Goal: Task Accomplishment & Management: Use online tool/utility

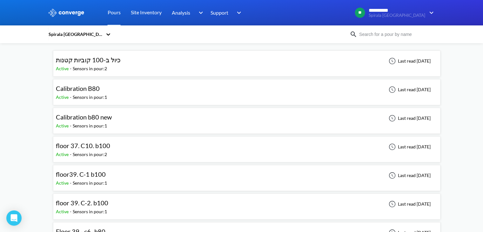
scroll to position [64, 0]
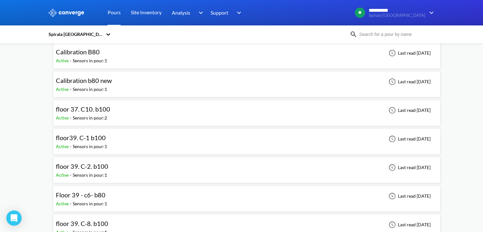
click at [381, 33] on input at bounding box center [396, 34] width 77 height 7
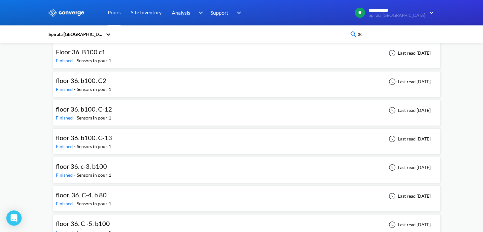
type input "36"
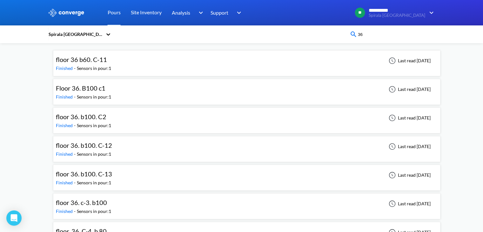
scroll to position [0, 0]
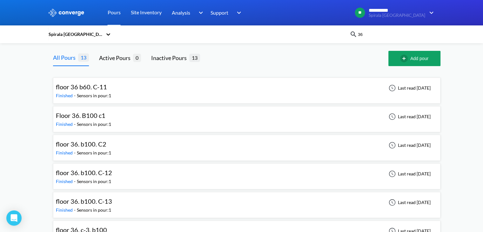
click at [230, 111] on div "Floor 36. B100 c1 Finished - Sensors in pour: 1 Last read [DATE]" at bounding box center [247, 119] width 382 height 20
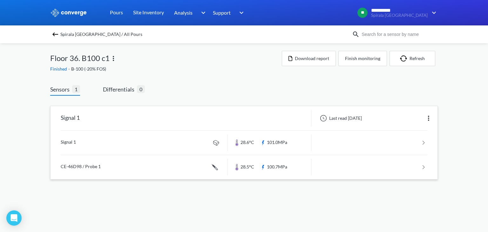
click at [105, 148] on link at bounding box center [244, 143] width 367 height 24
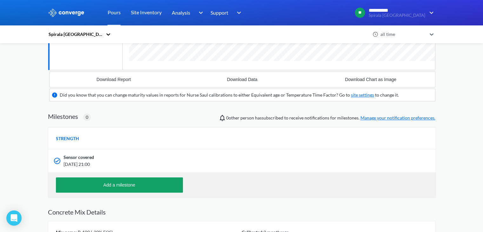
scroll to position [159, 0]
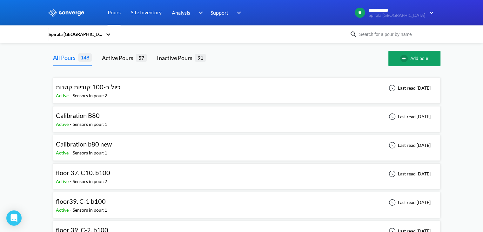
click at [405, 37] on input at bounding box center [396, 34] width 77 height 7
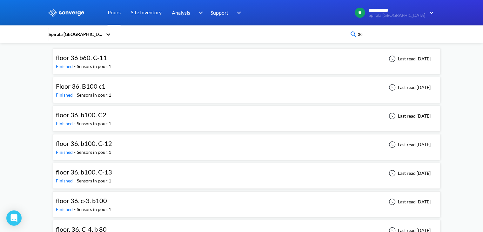
scroll to position [64, 0]
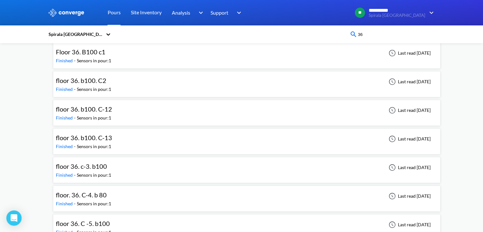
type input "36"
click at [127, 194] on div "floor. 36. C-4. b 80 Finished - Sensors in pour: 1 Last read [DATE]" at bounding box center [247, 198] width 382 height 20
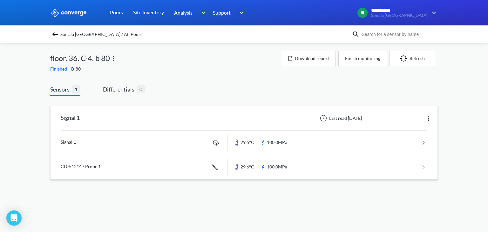
click at [109, 147] on link at bounding box center [244, 143] width 367 height 24
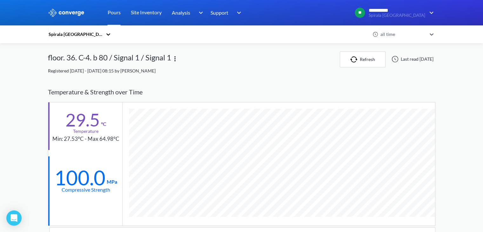
scroll to position [393, 388]
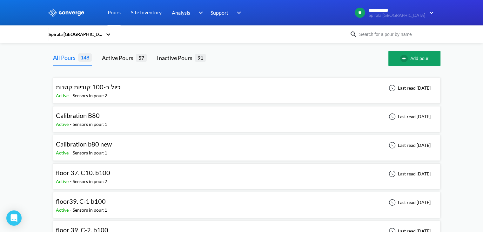
click at [409, 35] on input at bounding box center [396, 34] width 77 height 7
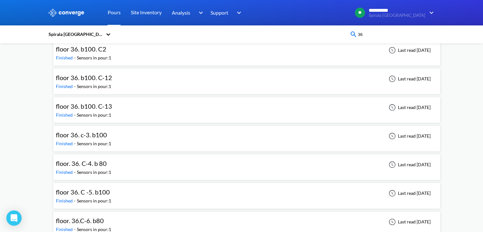
scroll to position [95, 0]
type input "36"
click at [116, 192] on div "floor 36. C -5. b100 Finished - Sensors in pour: 1 Last read [DATE]" at bounding box center [247, 195] width 382 height 20
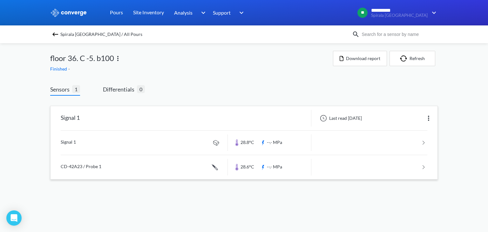
click at [90, 139] on link at bounding box center [244, 143] width 367 height 24
click at [101, 163] on link at bounding box center [244, 167] width 367 height 24
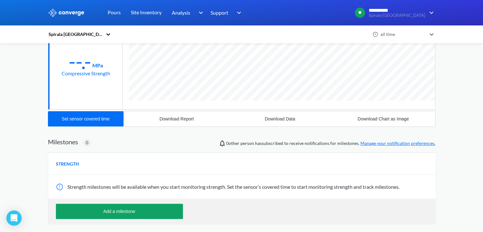
scroll to position [127, 0]
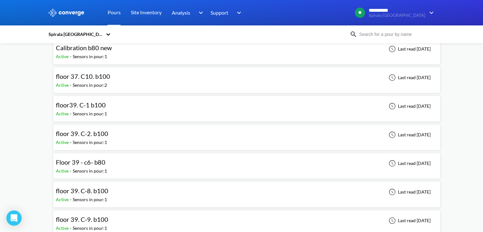
scroll to position [64, 0]
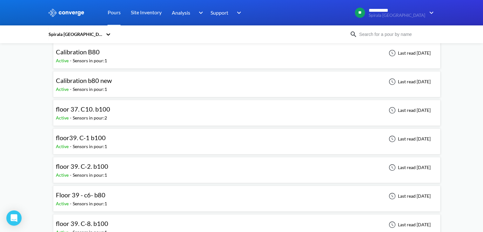
click at [413, 39] on div "Spirala [GEOGRAPHIC_DATA]" at bounding box center [242, 34] width 388 height 15
click at [408, 36] on input at bounding box center [396, 34] width 77 height 7
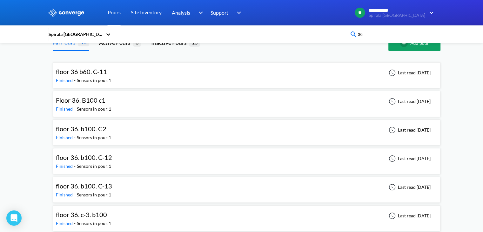
scroll to position [0, 0]
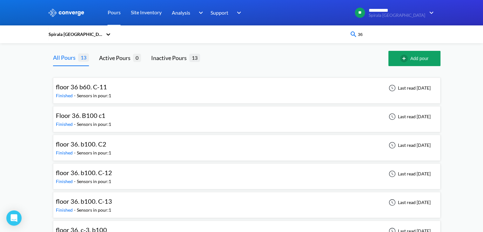
type input "36"
click at [114, 89] on div "floor 36 b60. C-11 Finished - Sensors in pour: 1 Last read [DATE]" at bounding box center [247, 90] width 382 height 20
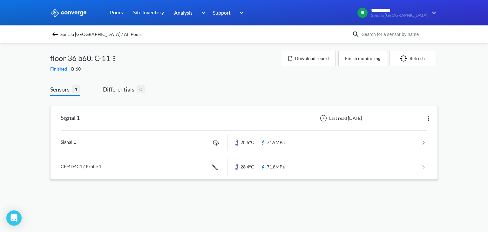
click at [139, 140] on link at bounding box center [244, 143] width 367 height 24
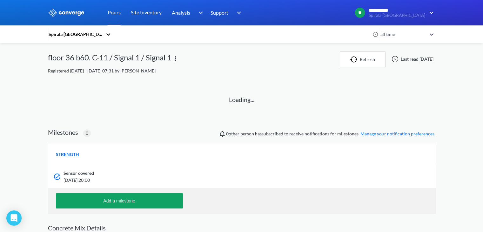
scroll to position [32, 0]
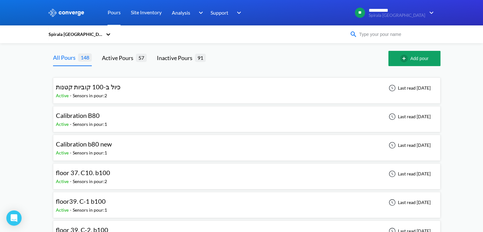
click at [402, 36] on input at bounding box center [396, 34] width 77 height 7
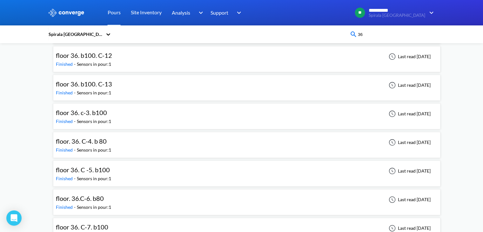
scroll to position [127, 0]
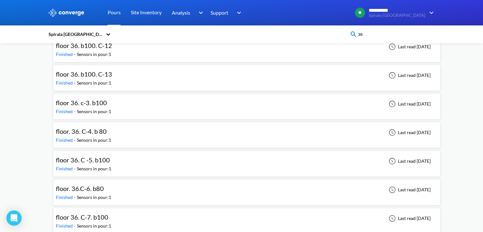
type input "36"
click at [178, 166] on div "floor 36. C -5. b100 Finished - Sensors in pour: 1 Last read [DATE]" at bounding box center [247, 164] width 382 height 20
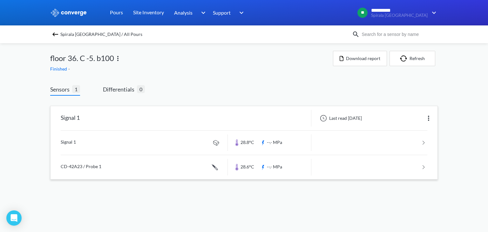
click at [202, 140] on link at bounding box center [244, 143] width 367 height 24
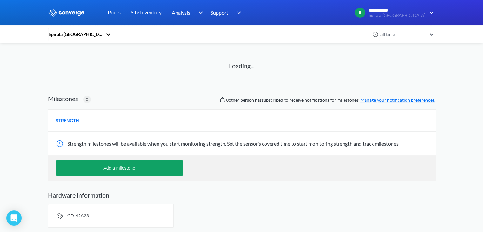
scroll to position [34, 0]
click at [202, 140] on span "Strength milestones will be available when you start monitoring strength. Set t…" at bounding box center [233, 143] width 332 height 6
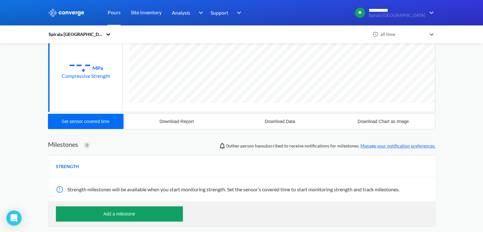
scroll to position [96, 0]
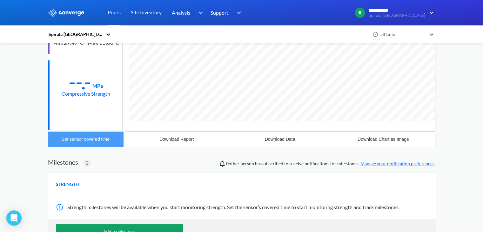
click at [113, 141] on button "Set sensor covered time" at bounding box center [86, 139] width 76 height 15
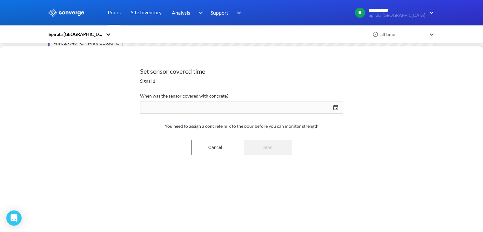
scroll to position [335, 388]
click at [240, 112] on div "[DATE] Press the down arrow key to interact with the calendar and select a date…" at bounding box center [241, 107] width 203 height 15
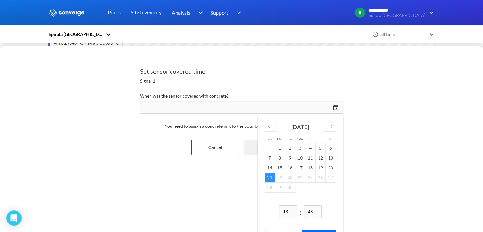
click at [240, 112] on div "[DATE] Press the down arrow key to interact with the calendar and select a date…" at bounding box center [241, 107] width 203 height 15
click at [351, 107] on div "Set sensor covered time Signal 1 When was the sensor covered with concrete? [DA…" at bounding box center [241, 139] width 483 height 186
click at [331, 121] on div "Move forward to switch to the next month." at bounding box center [330, 126] width 12 height 10
click at [364, 114] on div "Set sensor covered time Signal 1 When was the sensor covered with concrete? [DA…" at bounding box center [241, 139] width 483 height 186
click at [221, 144] on button "Cancel" at bounding box center [216, 147] width 48 height 15
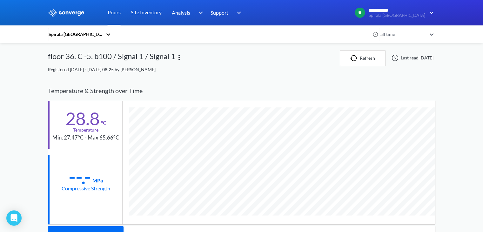
scroll to position [1, 0]
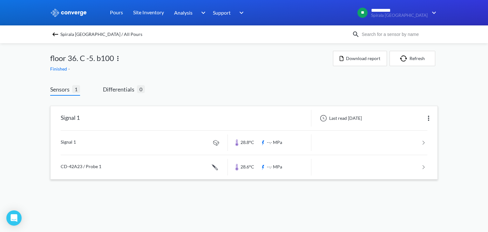
click at [95, 174] on link at bounding box center [244, 167] width 367 height 24
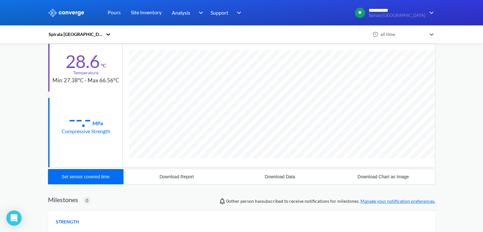
scroll to position [66, 0]
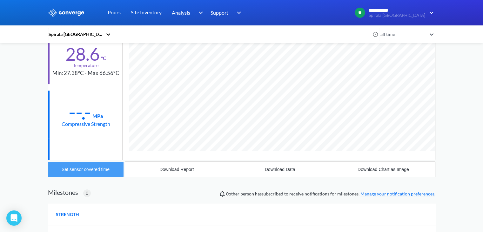
click at [108, 168] on div "Set sensor covered time" at bounding box center [86, 169] width 48 height 5
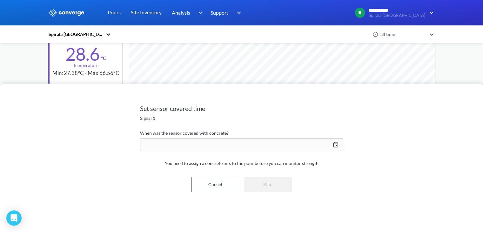
scroll to position [347, 388]
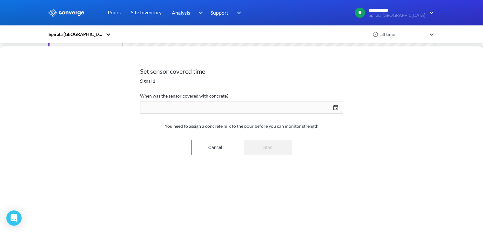
click at [335, 109] on div "[DATE] Press the down arrow key to interact with the calendar and select a date…" at bounding box center [241, 107] width 203 height 15
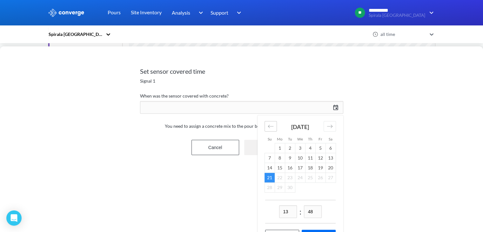
click at [276, 125] on div "[DATE] 1 2 3 4 5 6 7 8 9 10 11 12 13 14 15 16 17 18 19 20 21 22 23 24 25 26 27 …" at bounding box center [300, 157] width 85 height 85
click at [276, 125] on div "Move backward to switch to the previous month." at bounding box center [271, 126] width 12 height 10
click at [275, 124] on div "Move backward to switch to the previous month." at bounding box center [271, 126] width 12 height 10
click at [310, 158] on td "10" at bounding box center [310, 158] width 10 height 10
drag, startPoint x: 290, startPoint y: 209, endPoint x: 278, endPoint y: 210, distance: 12.4
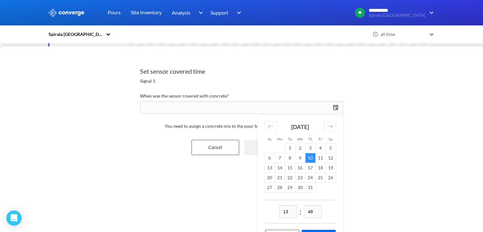
click at [278, 210] on div "13 : 48" at bounding box center [300, 212] width 71 height 24
type input "22"
drag, startPoint x: 315, startPoint y: 212, endPoint x: 297, endPoint y: 216, distance: 17.7
click at [297, 216] on div "22 : 48" at bounding box center [300, 212] width 71 height 24
type input "24"
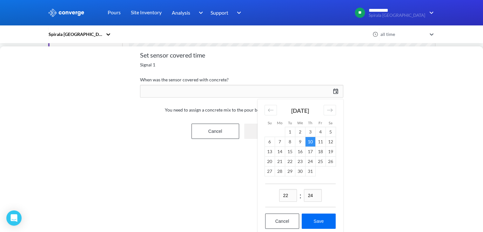
scroll to position [25, 0]
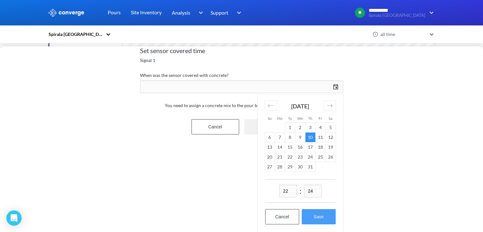
click at [322, 209] on button "Save" at bounding box center [319, 216] width 34 height 15
type input "22:24[DATE]"
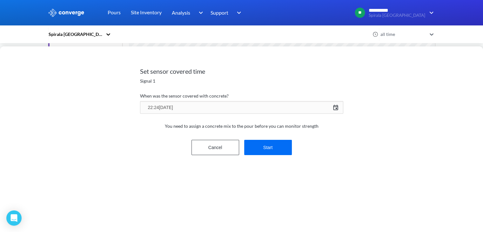
scroll to position [0, 0]
click at [260, 149] on button "Start" at bounding box center [268, 147] width 48 height 15
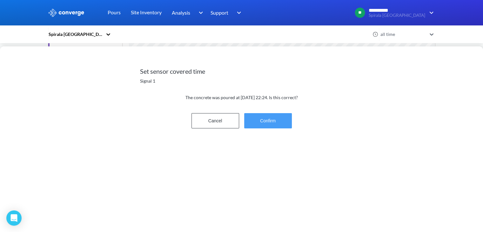
click at [260, 125] on button "Confirm" at bounding box center [268, 120] width 48 height 15
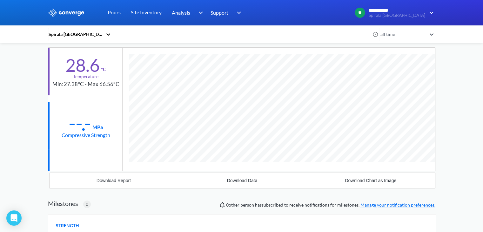
scroll to position [66, 0]
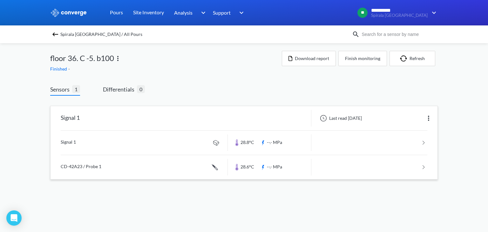
click at [111, 140] on link at bounding box center [244, 143] width 367 height 24
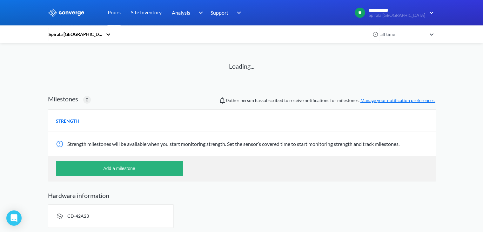
scroll to position [34, 0]
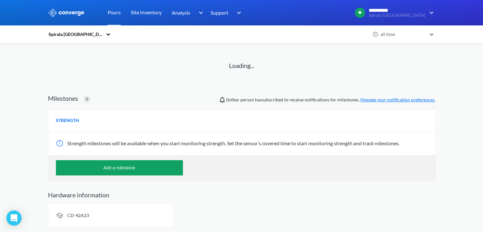
click at [153, 148] on div "Strength milestones will be available when you start monitoring strength. Set t…" at bounding box center [242, 143] width 388 height 24
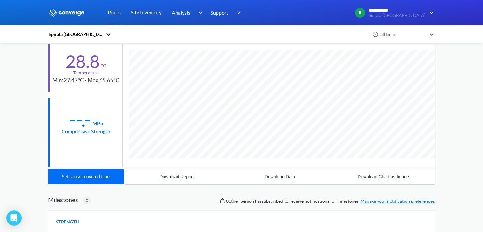
scroll to position [129, 0]
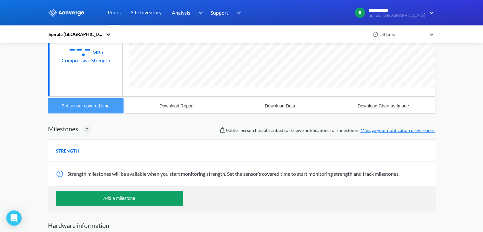
click at [119, 107] on button "Set sensor covered time" at bounding box center [86, 105] width 76 height 15
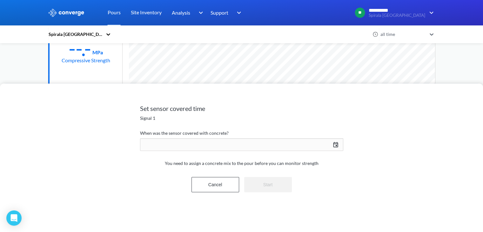
scroll to position [335, 388]
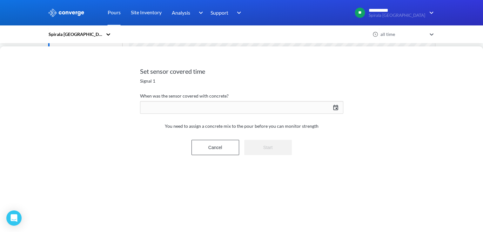
click at [337, 107] on div "[DATE] Press the down arrow key to interact with the calendar and select a date…" at bounding box center [241, 107] width 203 height 15
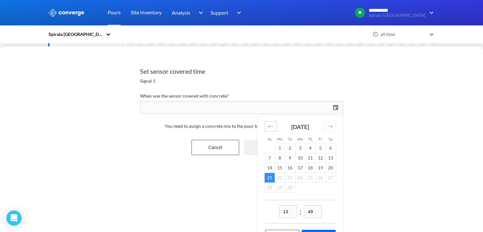
click at [273, 128] on icon "Move backward to switch to the previous month." at bounding box center [271, 126] width 6 height 6
click at [312, 158] on td "10" at bounding box center [310, 158] width 10 height 10
drag, startPoint x: 292, startPoint y: 211, endPoint x: 245, endPoint y: 201, distance: 48.5
click at [243, 217] on div "Set sensor covered time Signal 1 When was the sensor covered with concrete? [DA…" at bounding box center [241, 139] width 483 height 186
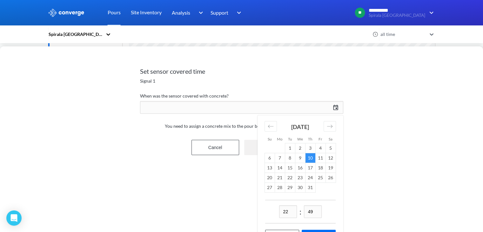
type input "22"
drag, startPoint x: 317, startPoint y: 215, endPoint x: 280, endPoint y: 216, distance: 36.3
click at [280, 216] on div "22 : 49" at bounding box center [300, 212] width 71 height 24
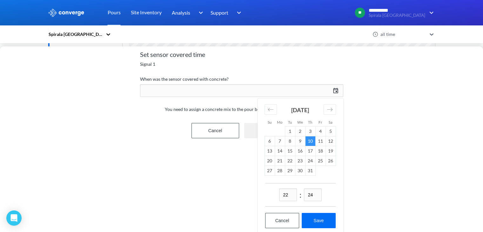
scroll to position [25, 0]
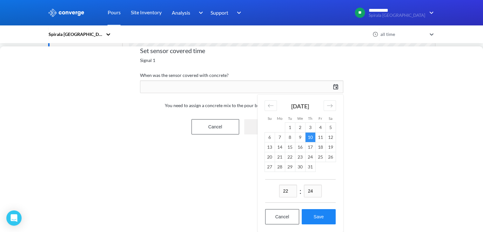
type input "24"
click at [311, 218] on button "Save" at bounding box center [319, 216] width 34 height 15
type input "22:24[DATE]"
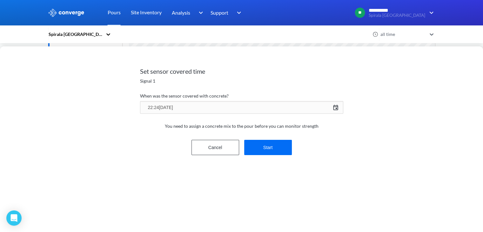
scroll to position [0, 0]
click at [260, 149] on button "Start" at bounding box center [268, 147] width 48 height 15
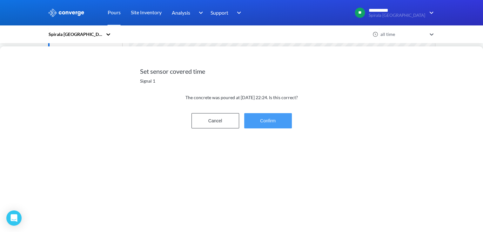
click at [268, 128] on button "Confirm" at bounding box center [268, 120] width 48 height 15
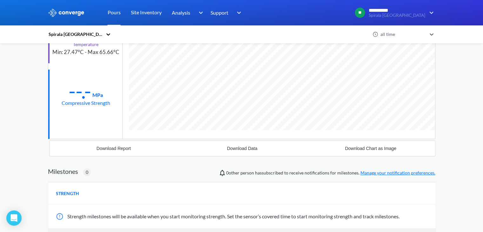
scroll to position [34, 0]
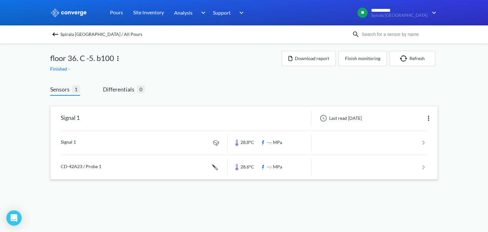
click at [141, 147] on link at bounding box center [244, 143] width 367 height 24
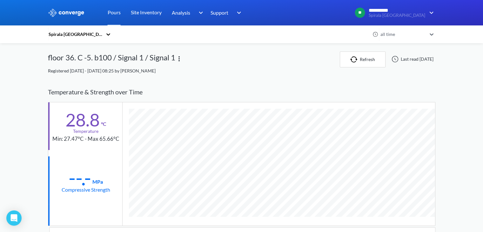
scroll to position [335, 388]
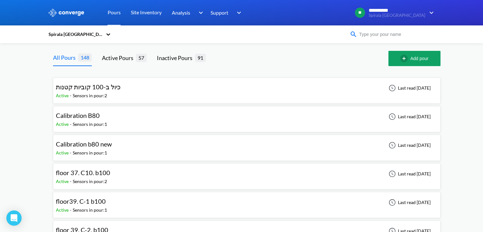
click at [421, 37] on input at bounding box center [396, 34] width 77 height 7
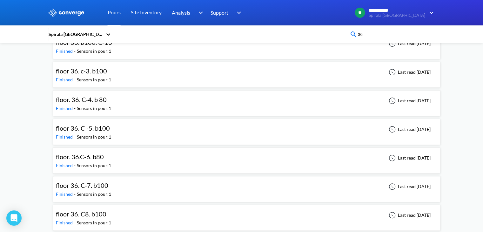
scroll to position [191, 0]
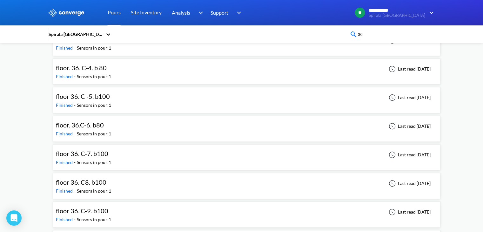
type input "36"
click at [143, 126] on div "floor. 36.C-6. b80 Finished - Sensors in pour: 1 Last read [DATE]" at bounding box center [247, 129] width 382 height 20
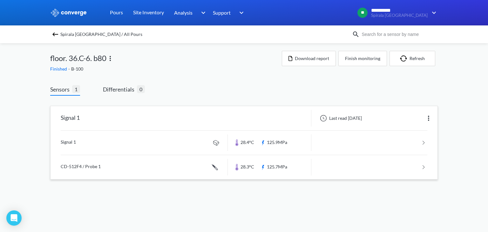
click at [167, 135] on link at bounding box center [244, 143] width 367 height 24
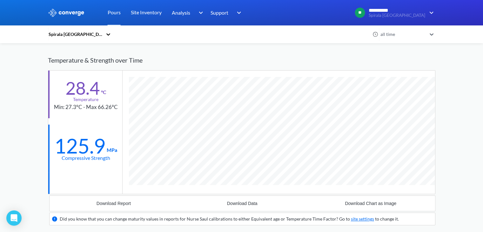
scroll to position [393, 388]
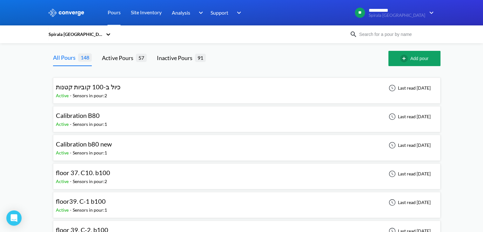
click at [400, 36] on input at bounding box center [396, 34] width 77 height 7
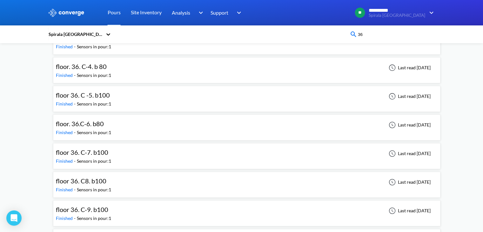
scroll to position [218, 0]
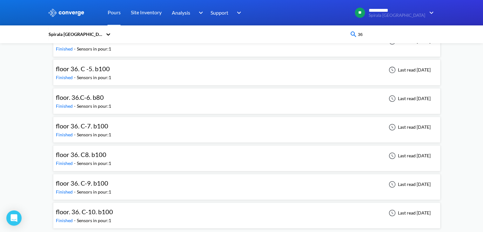
type input "36"
click at [144, 214] on div "floor. 36. C-10. b100 Finished - Sensors in pour: 1 Last read [DATE]" at bounding box center [247, 215] width 382 height 20
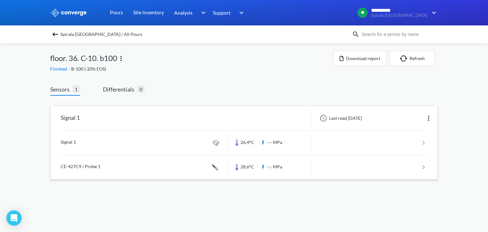
click at [165, 141] on link at bounding box center [244, 143] width 367 height 24
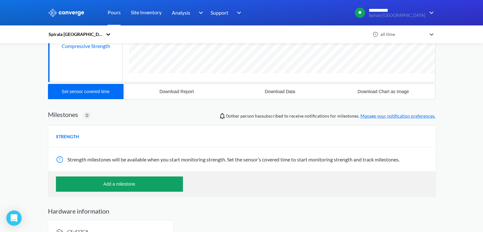
scroll to position [159, 0]
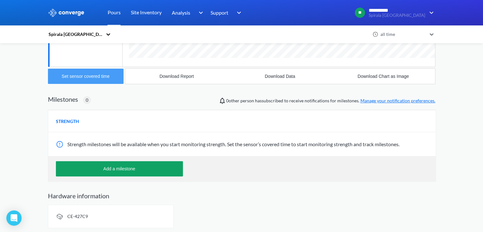
click at [99, 80] on button "Set sensor covered time" at bounding box center [86, 76] width 76 height 15
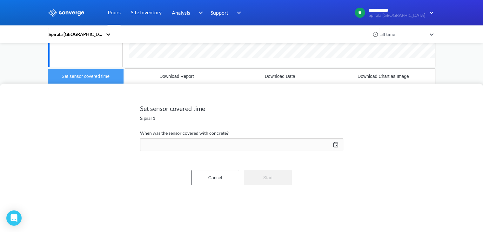
scroll to position [335, 388]
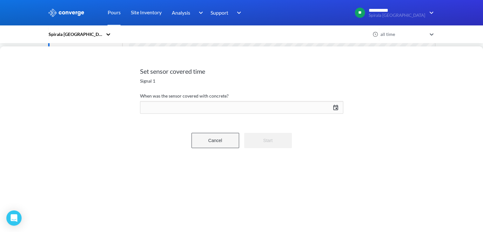
click at [217, 143] on button "Cancel" at bounding box center [216, 140] width 48 height 15
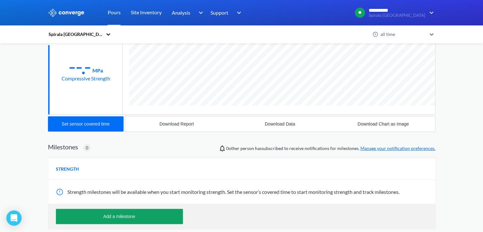
scroll to position [64, 0]
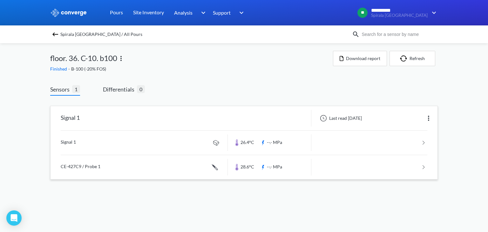
click at [135, 158] on link at bounding box center [244, 167] width 367 height 24
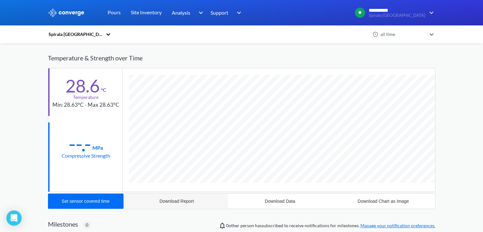
scroll to position [347, 388]
